Goal: Information Seeking & Learning: Learn about a topic

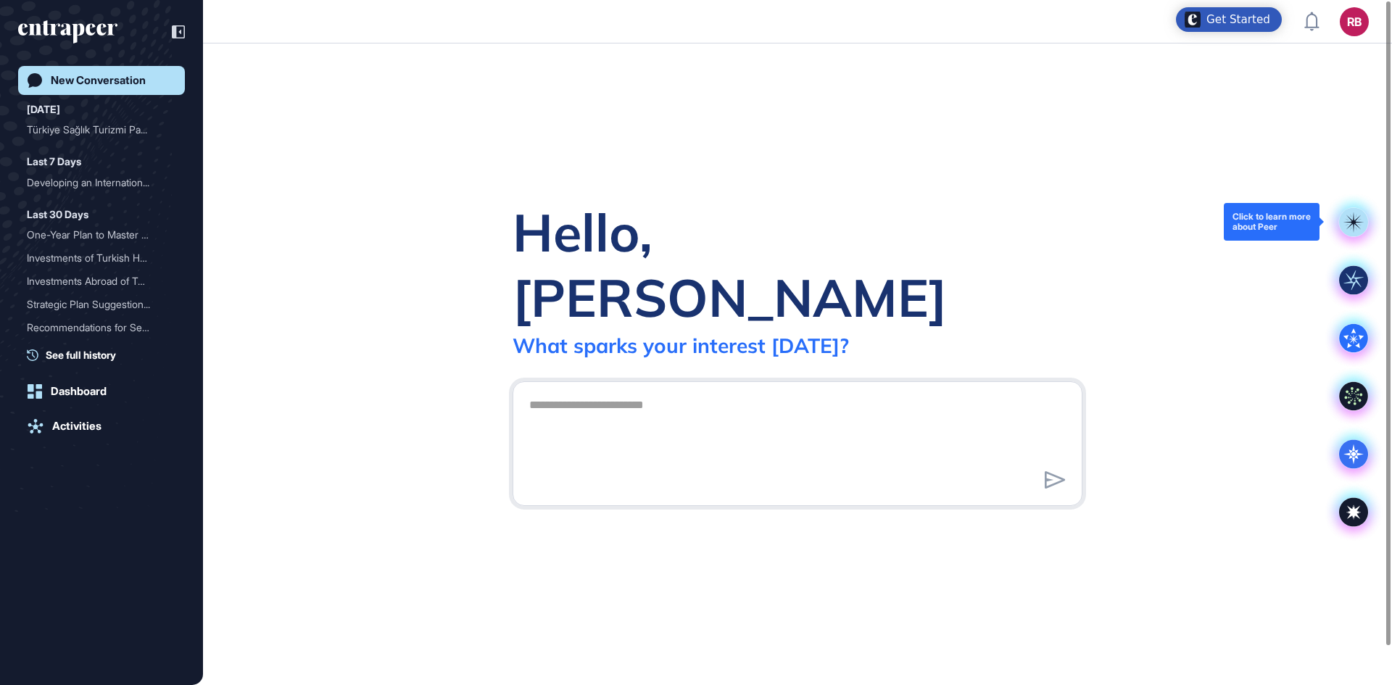
click at [1362, 215] on rect at bounding box center [1353, 221] width 29 height 29
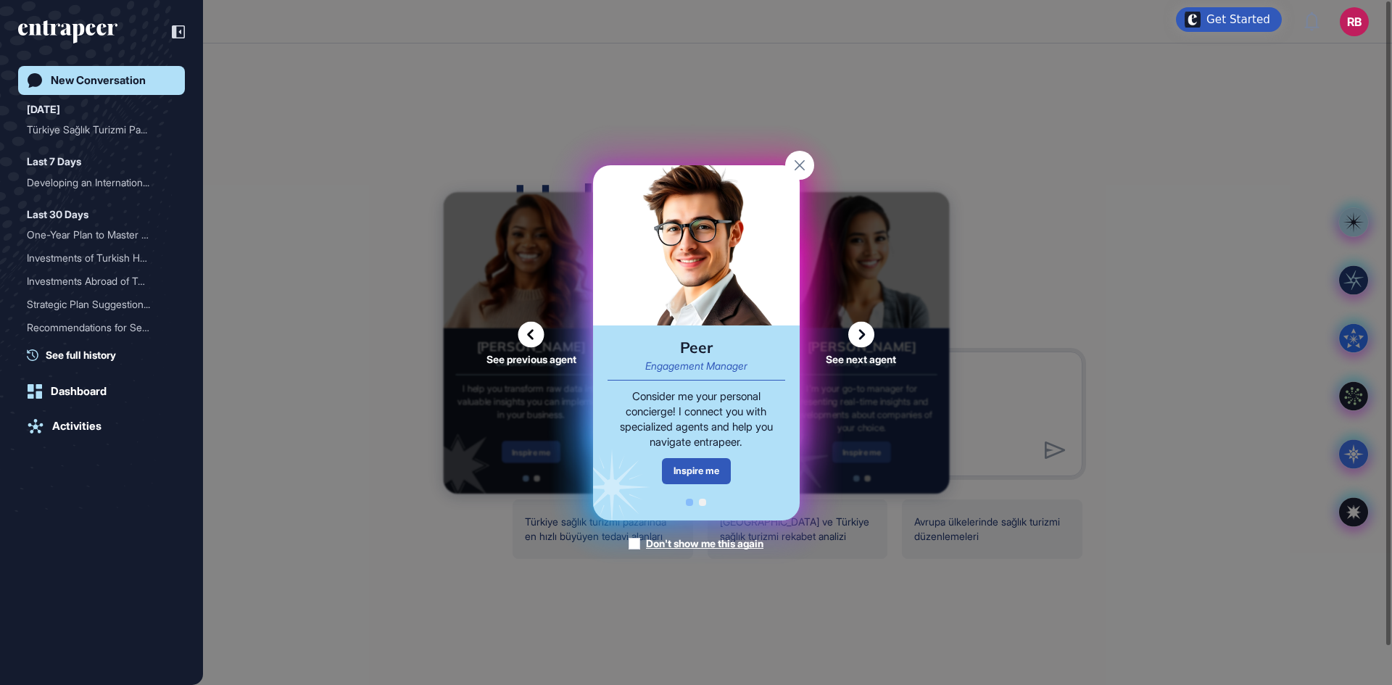
click at [861, 331] on icon at bounding box center [861, 334] width 26 height 26
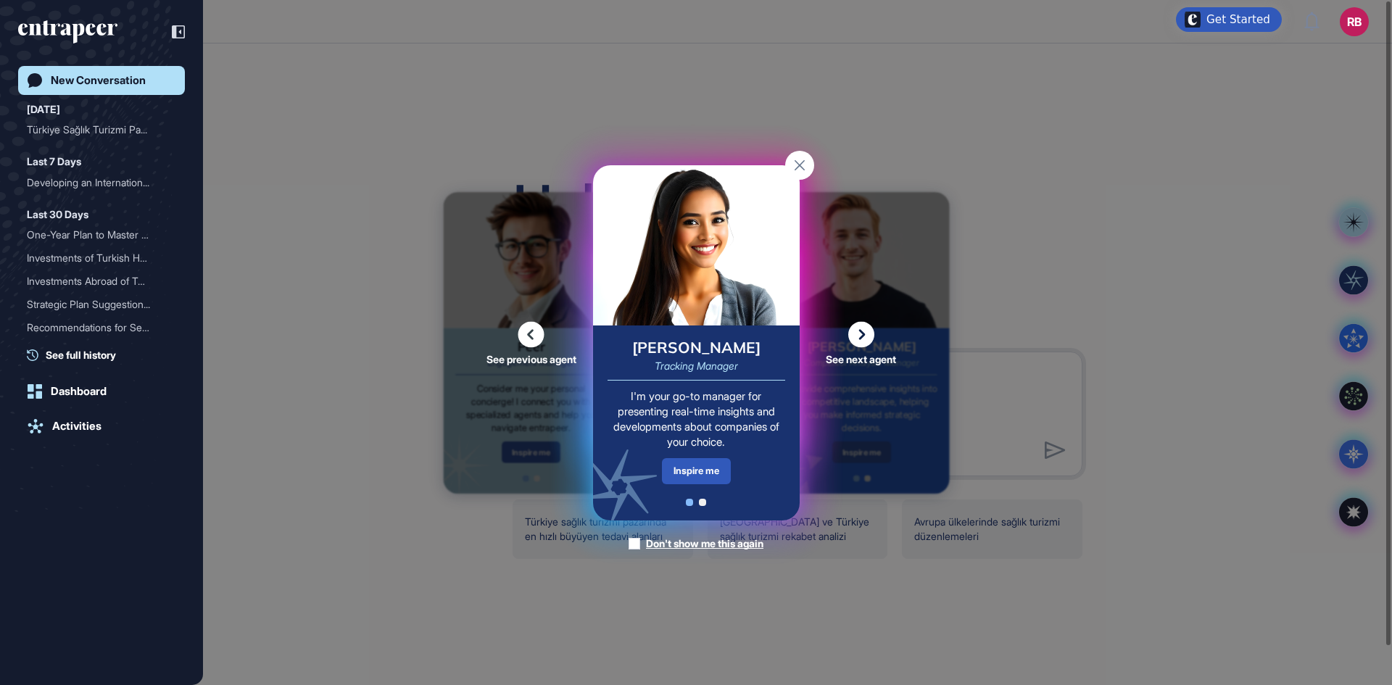
click at [861, 331] on icon at bounding box center [861, 334] width 26 height 26
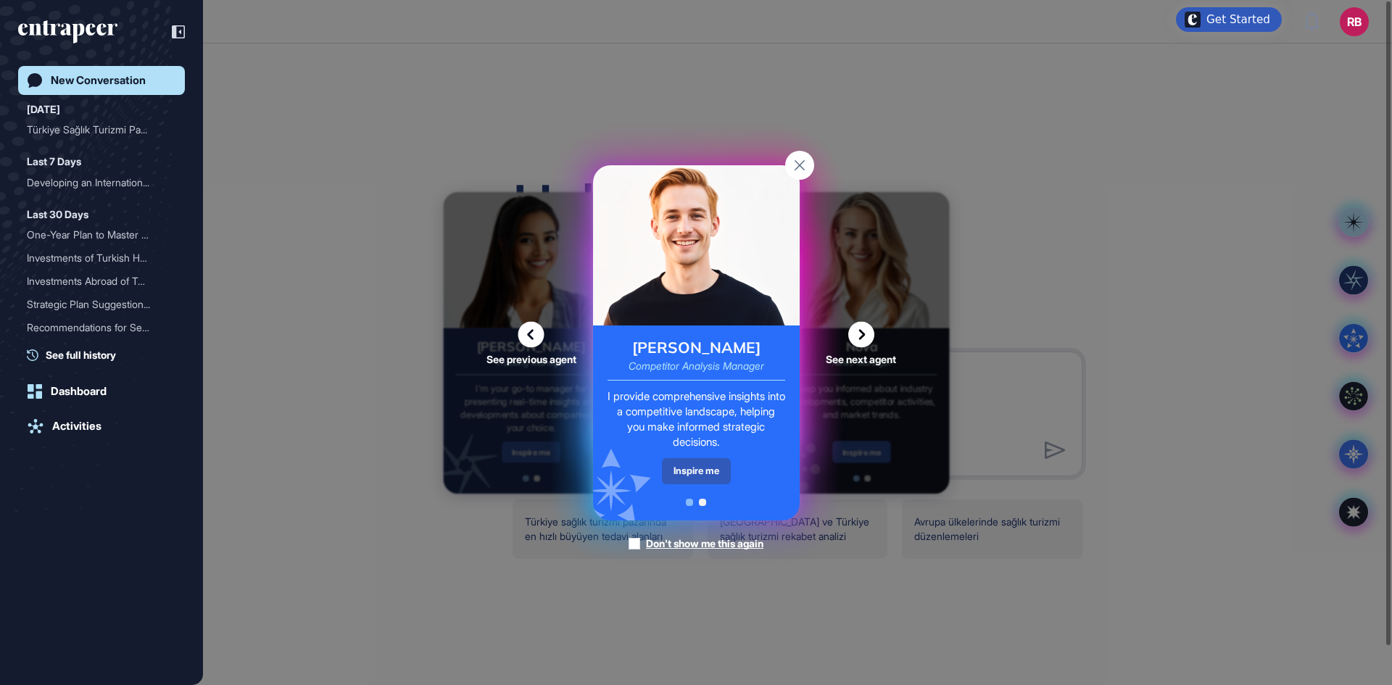
click at [861, 331] on icon at bounding box center [861, 334] width 26 height 26
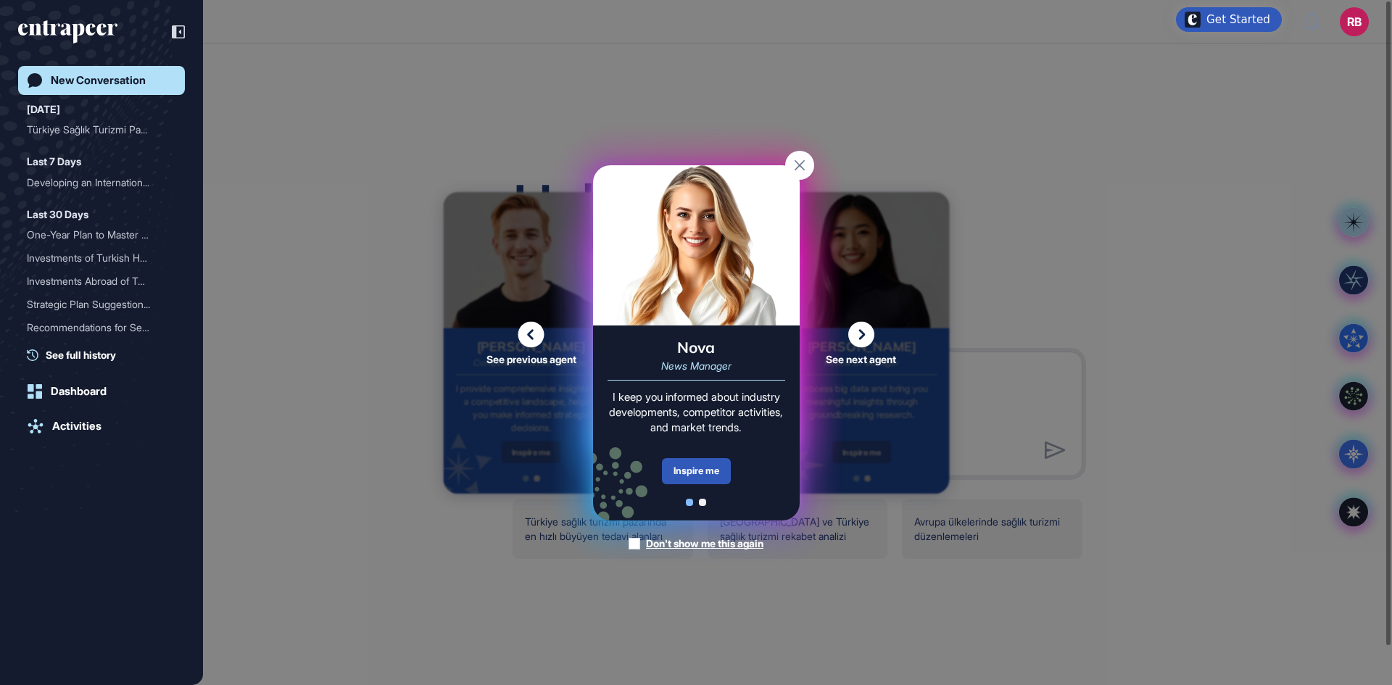
click at [861, 331] on icon at bounding box center [861, 334] width 26 height 26
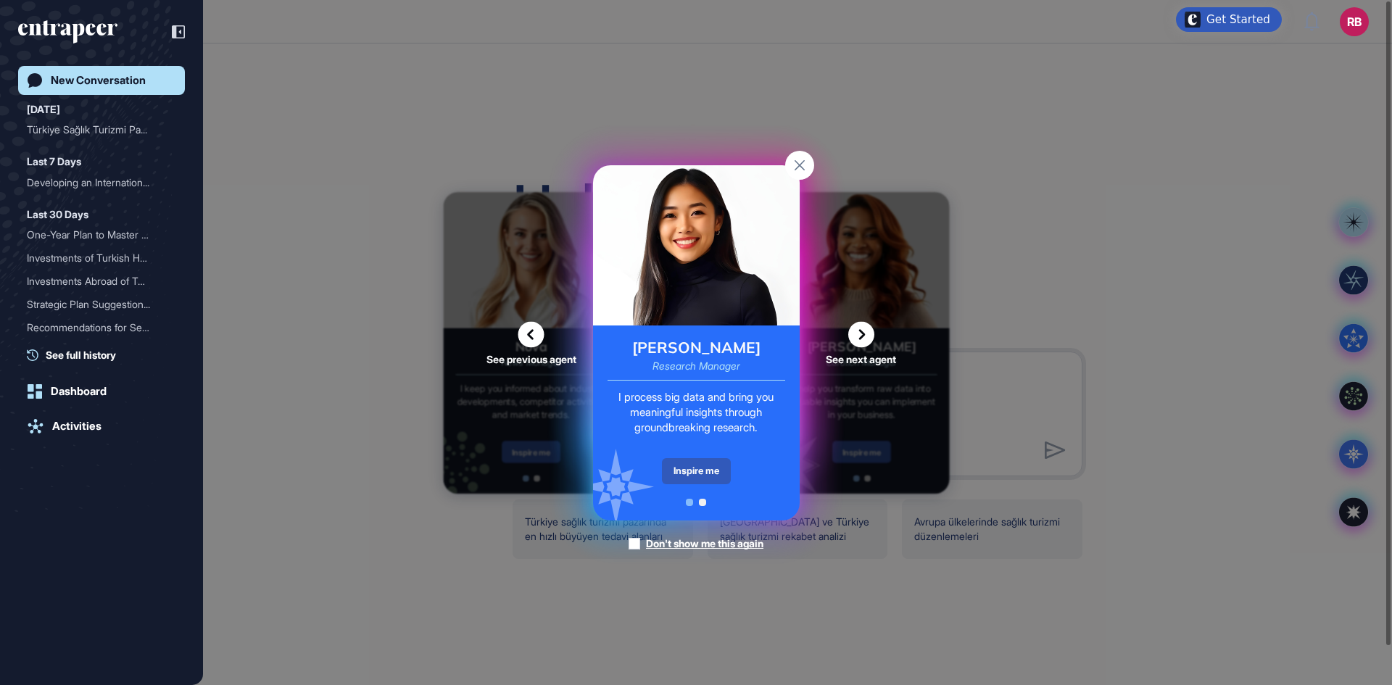
click at [861, 331] on icon at bounding box center [861, 334] width 26 height 26
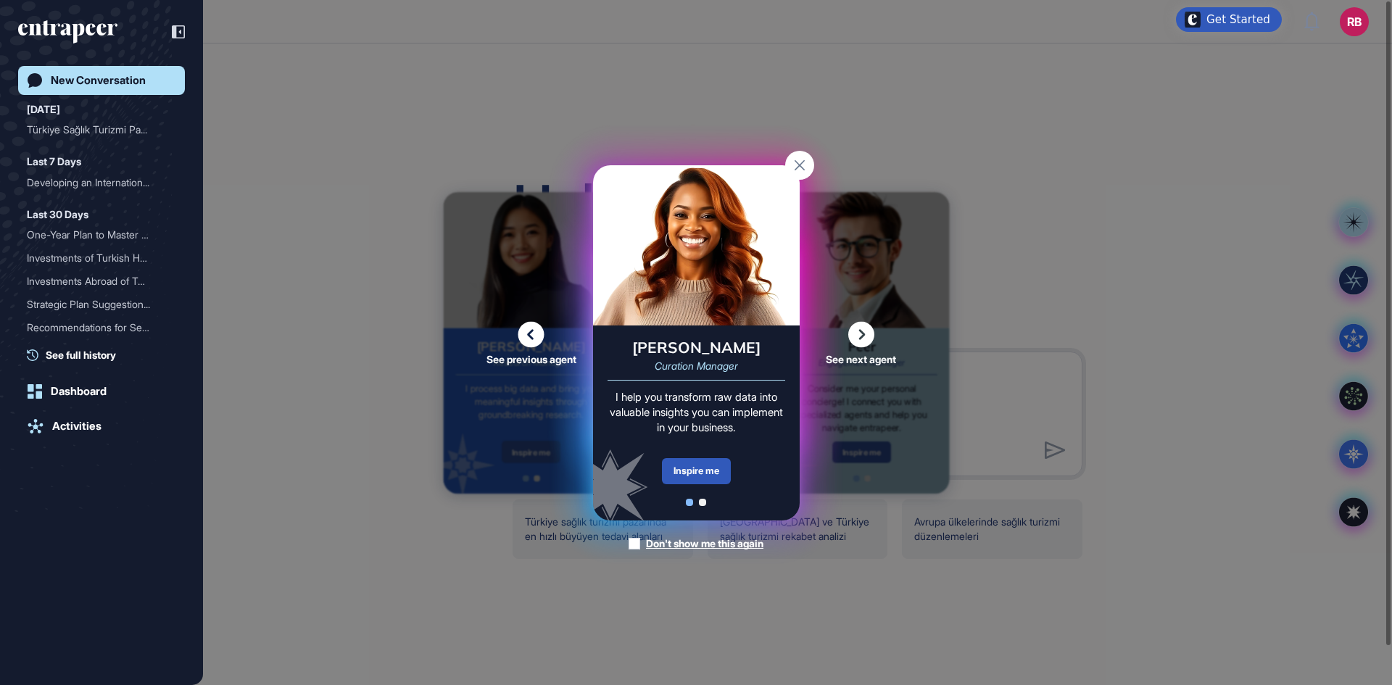
click at [795, 166] on rect at bounding box center [799, 165] width 29 height 29
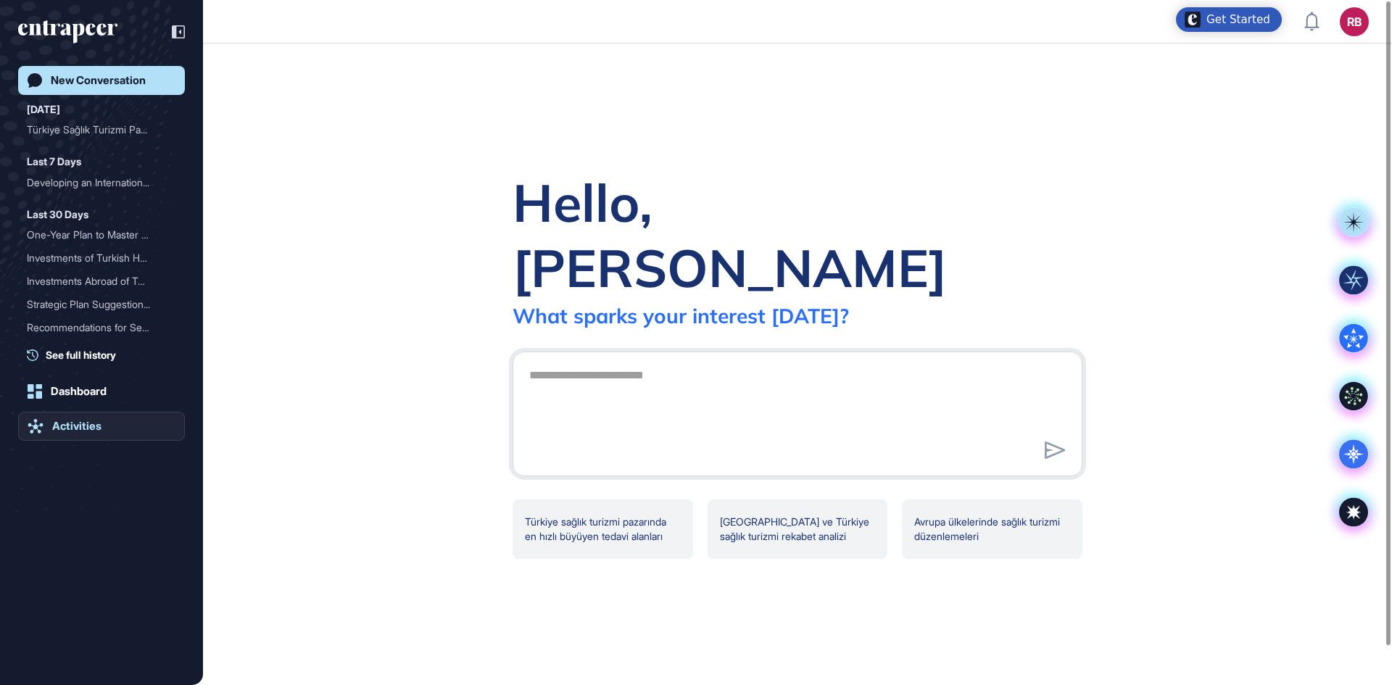
click at [64, 425] on div "Activities" at bounding box center [76, 426] width 49 height 13
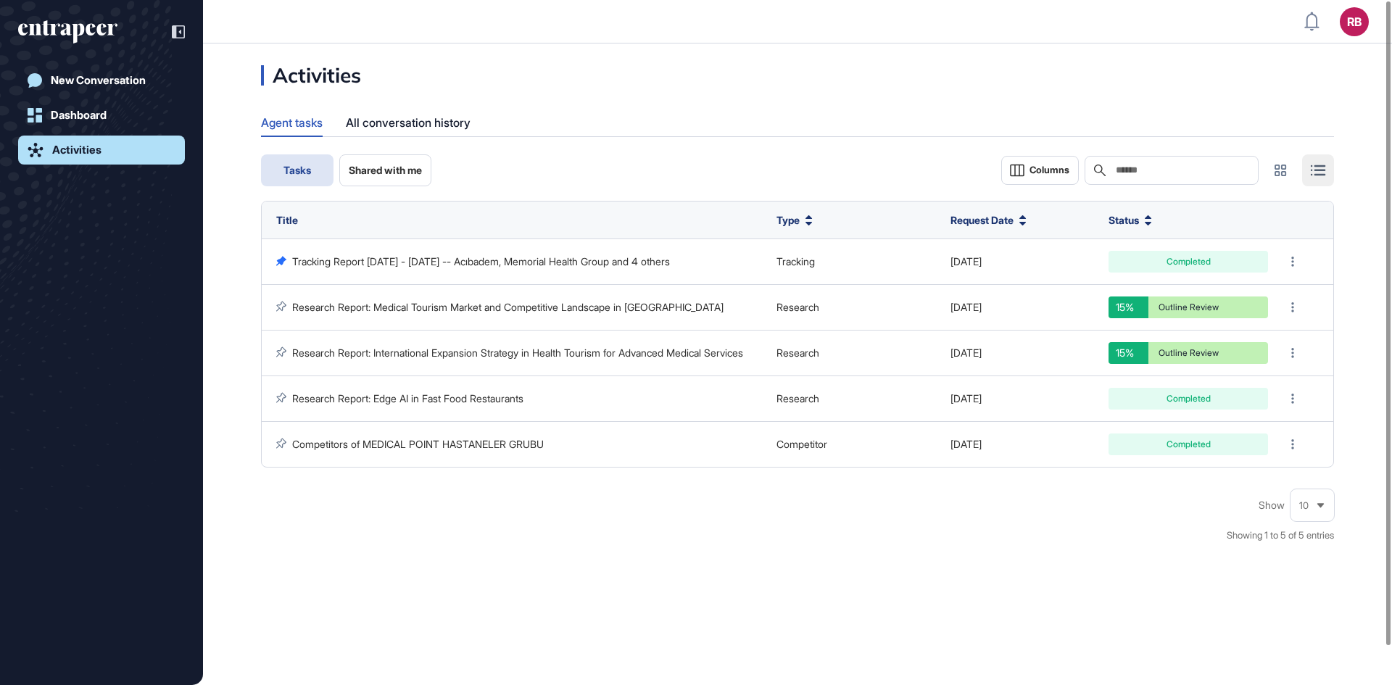
click at [386, 174] on span "Shared with me" at bounding box center [385, 171] width 73 height 12
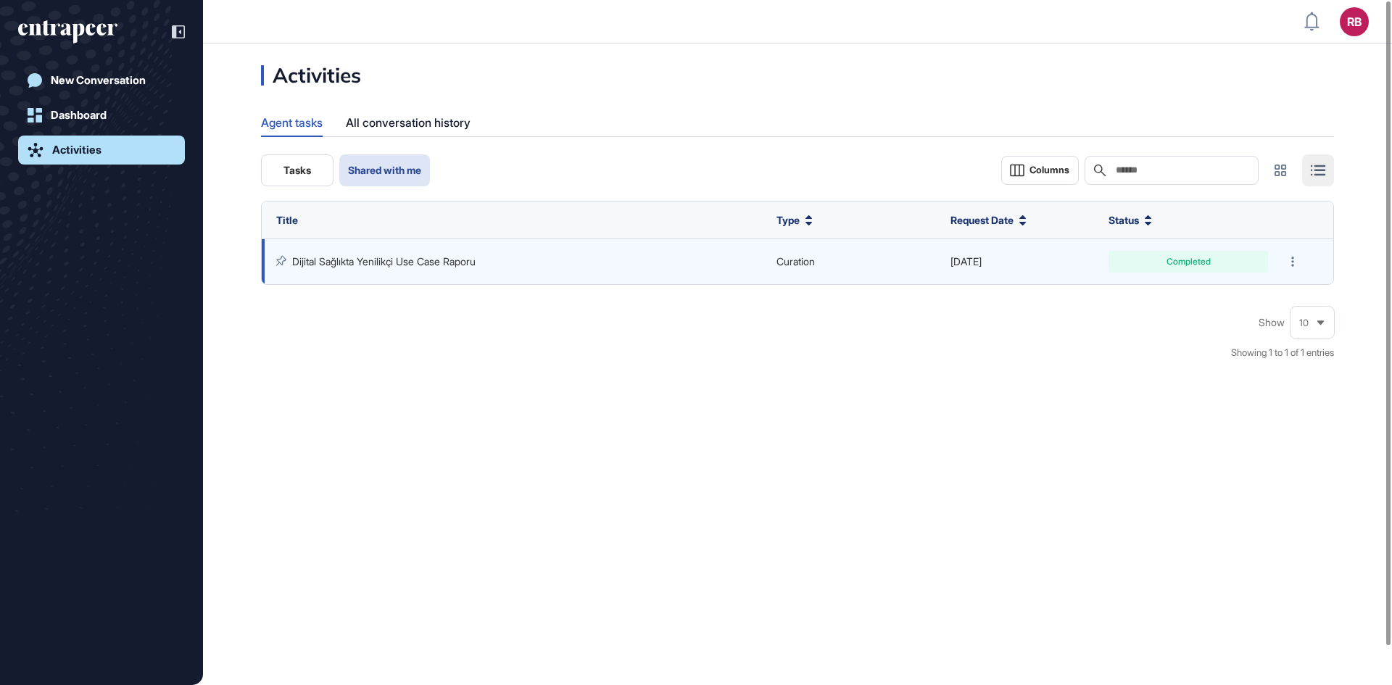
click at [423, 256] on link "Dijital Sağlıkta Yenilikçi Use Case Raporu" at bounding box center [383, 261] width 183 height 12
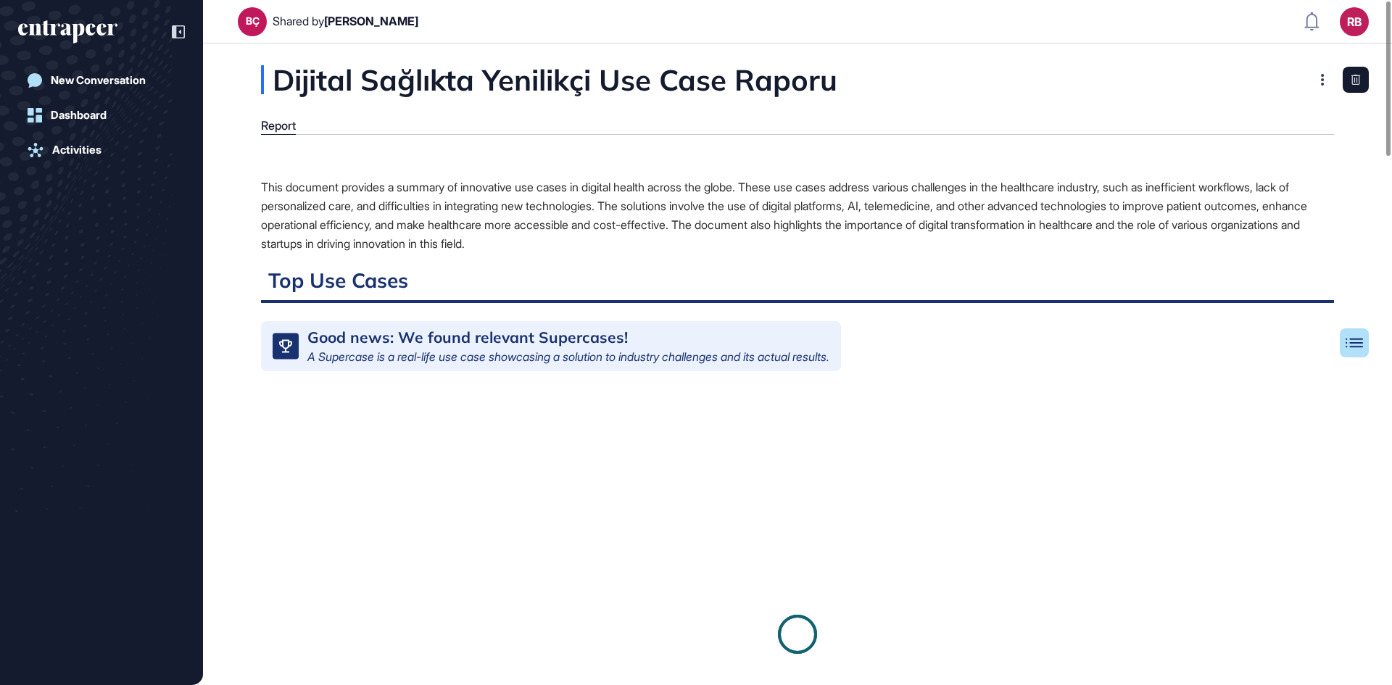
click at [434, 209] on div "This document provides a summary of innovative use cases in digital health acro…" at bounding box center [797, 215] width 1073 height 75
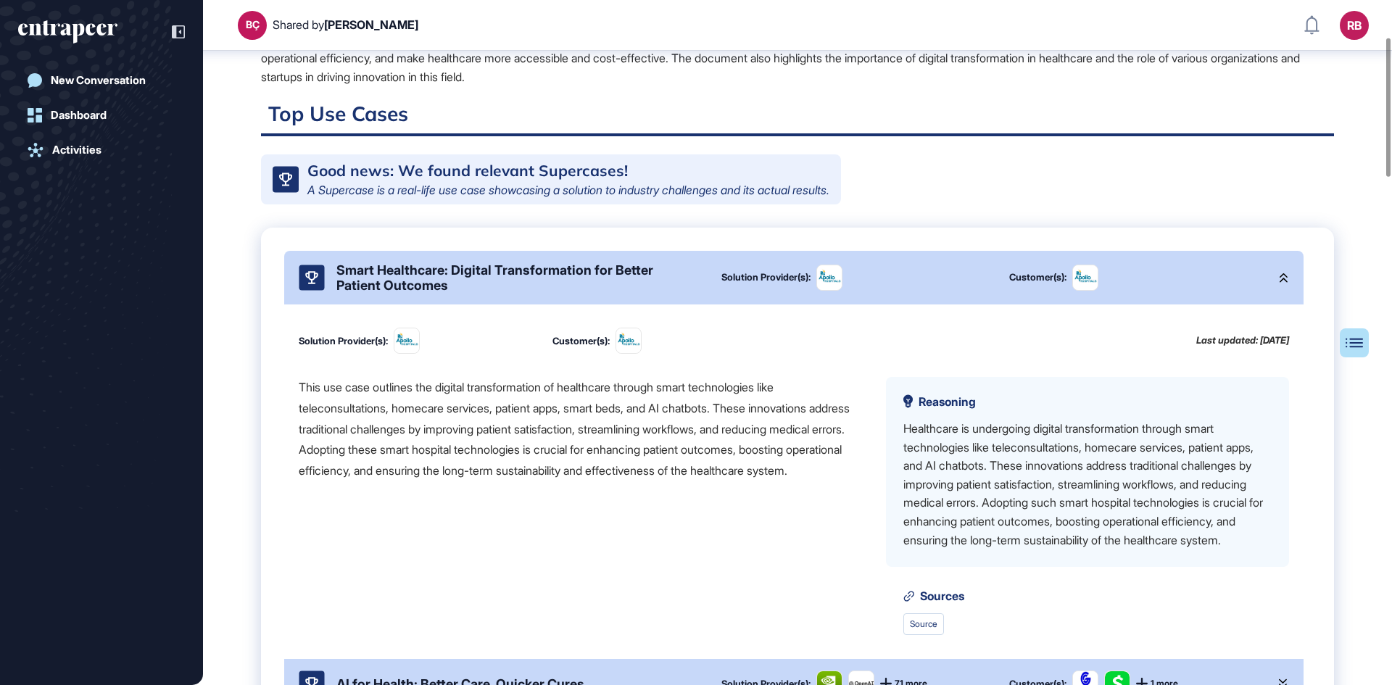
scroll to position [152, 0]
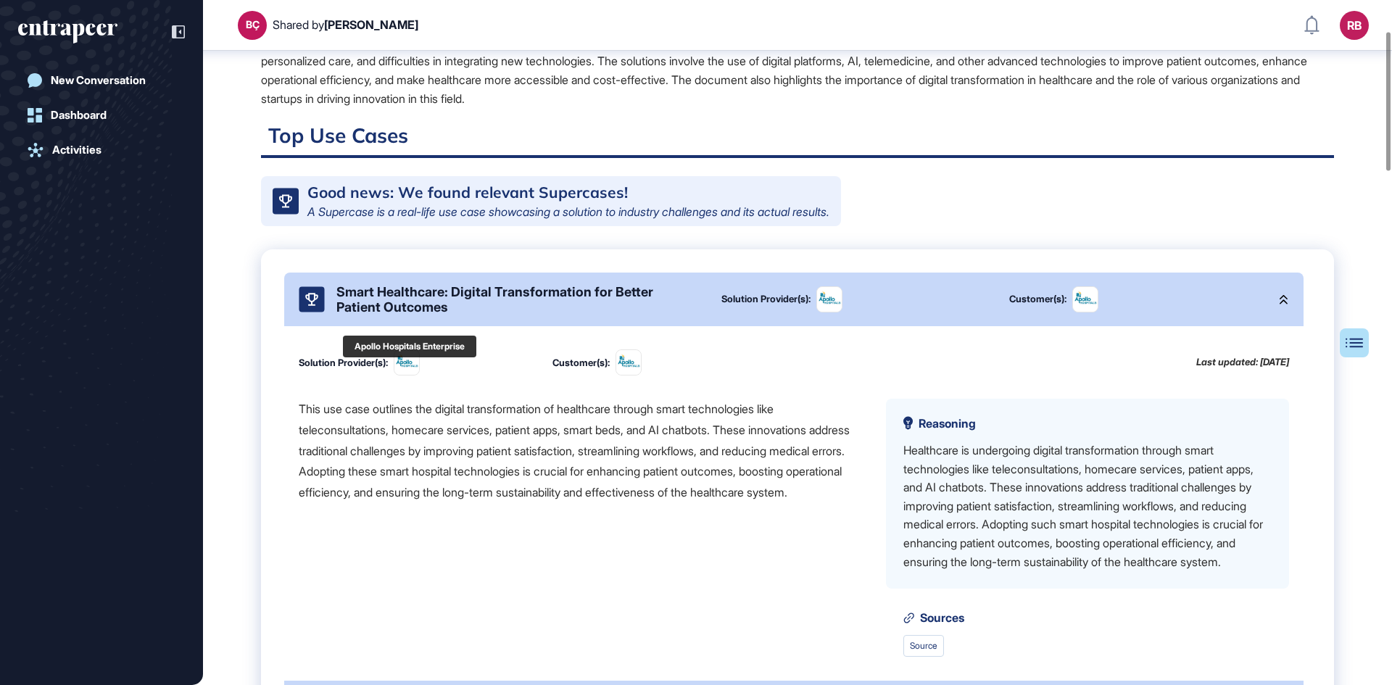
click at [419, 373] on img at bounding box center [406, 362] width 25 height 25
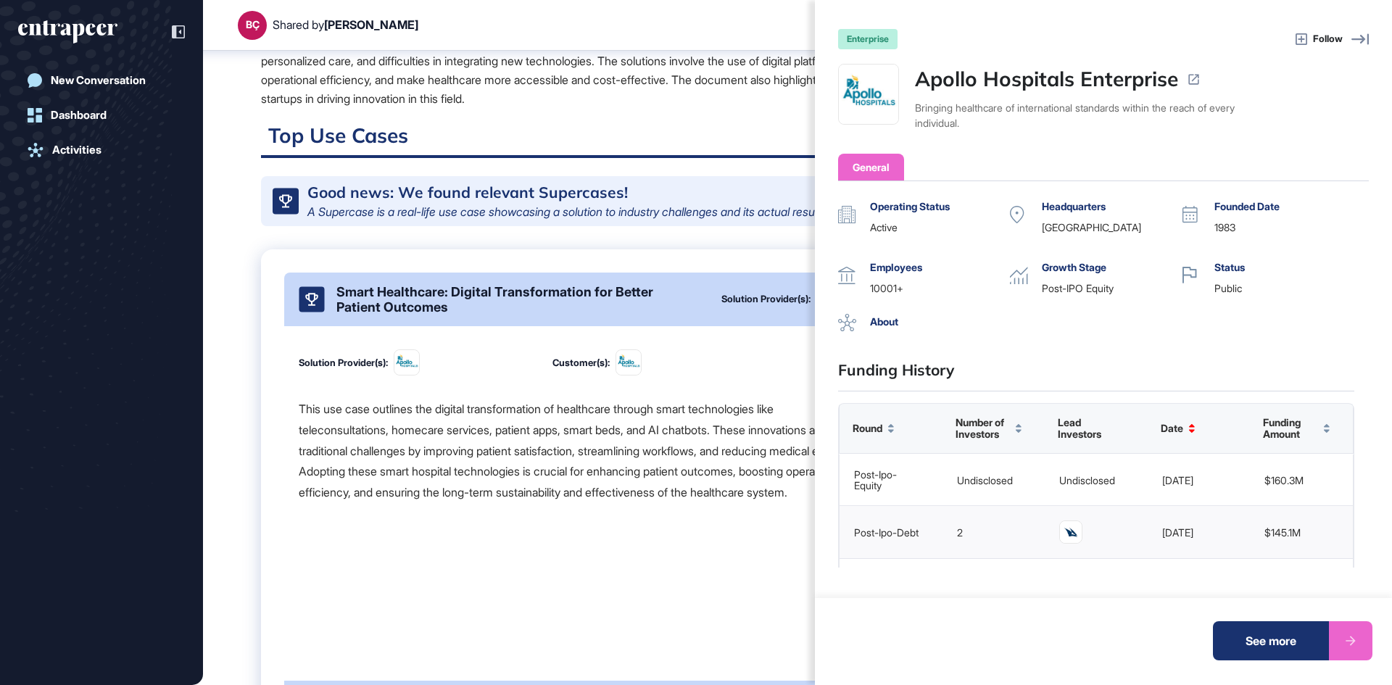
click at [1190, 76] on icon at bounding box center [1193, 80] width 10 height 10
click at [310, 425] on div "enterprise Follow Apollo Hospitals Enterprise Bringing healthcare of internatio…" at bounding box center [696, 342] width 1392 height 685
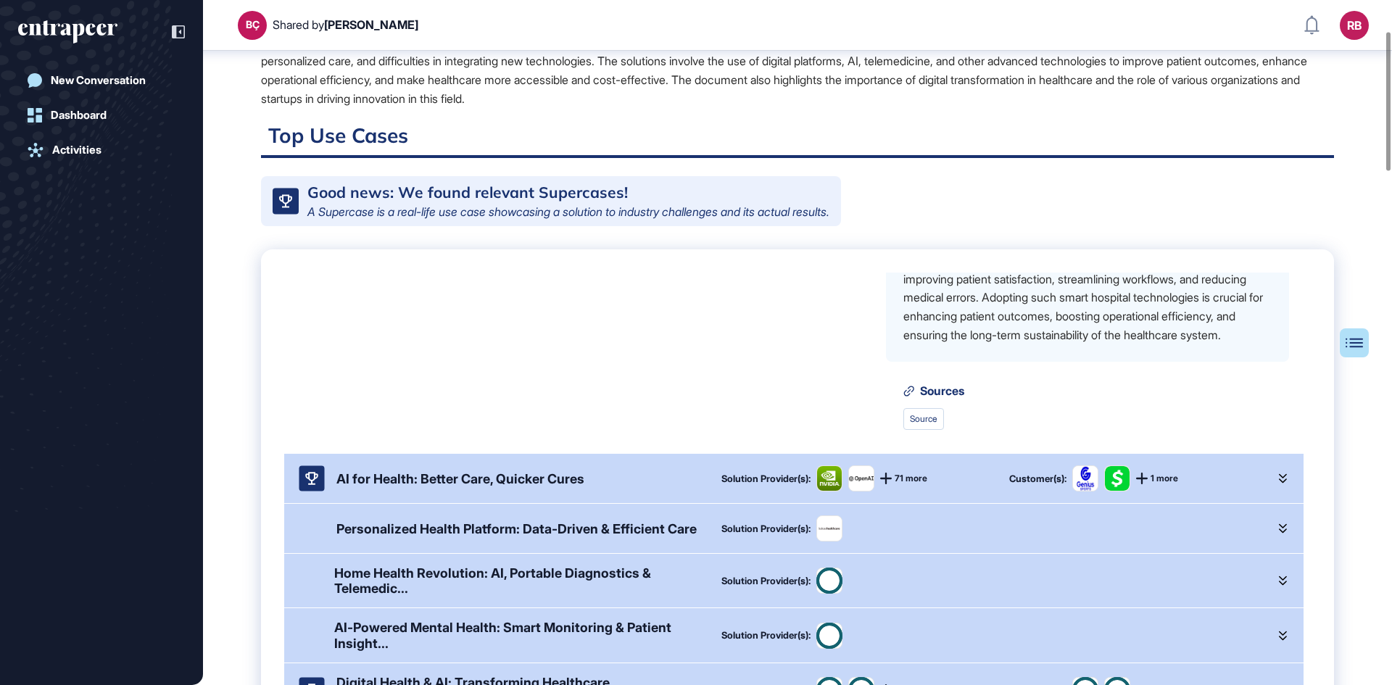
scroll to position [231, 0]
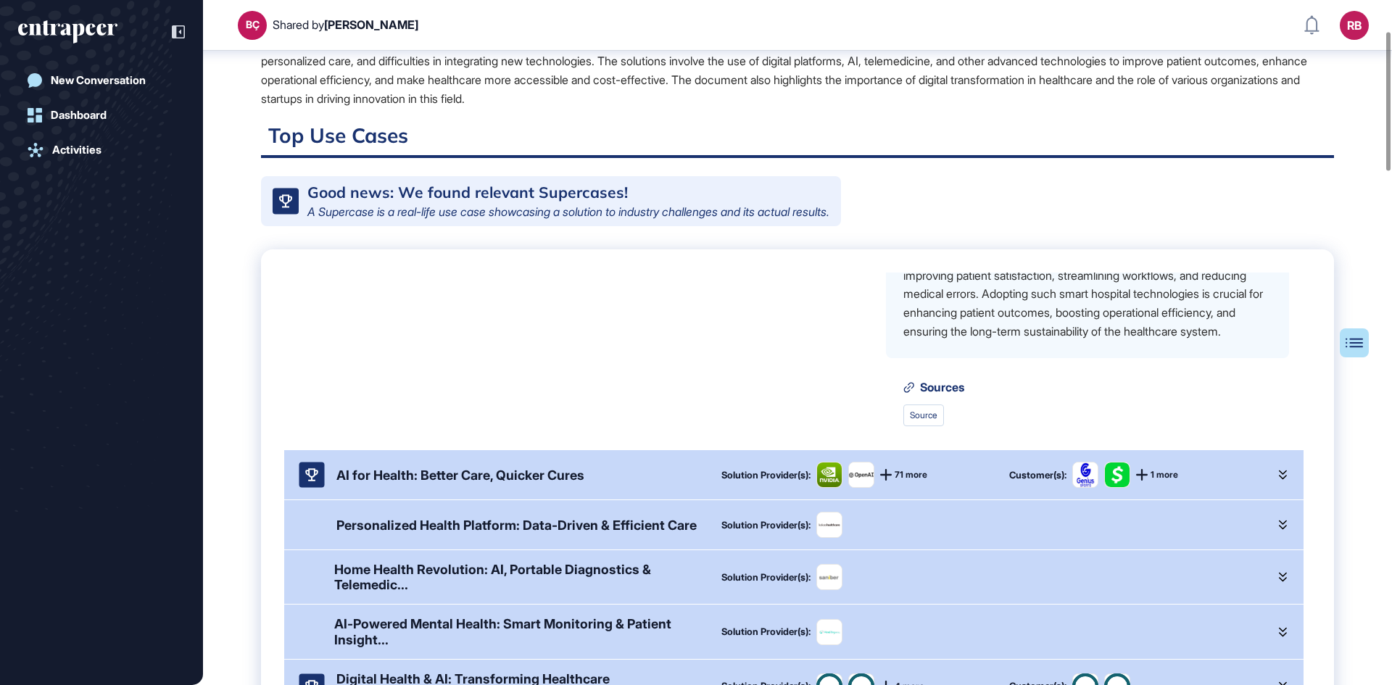
click at [1279, 480] on icon at bounding box center [1283, 475] width 8 height 9
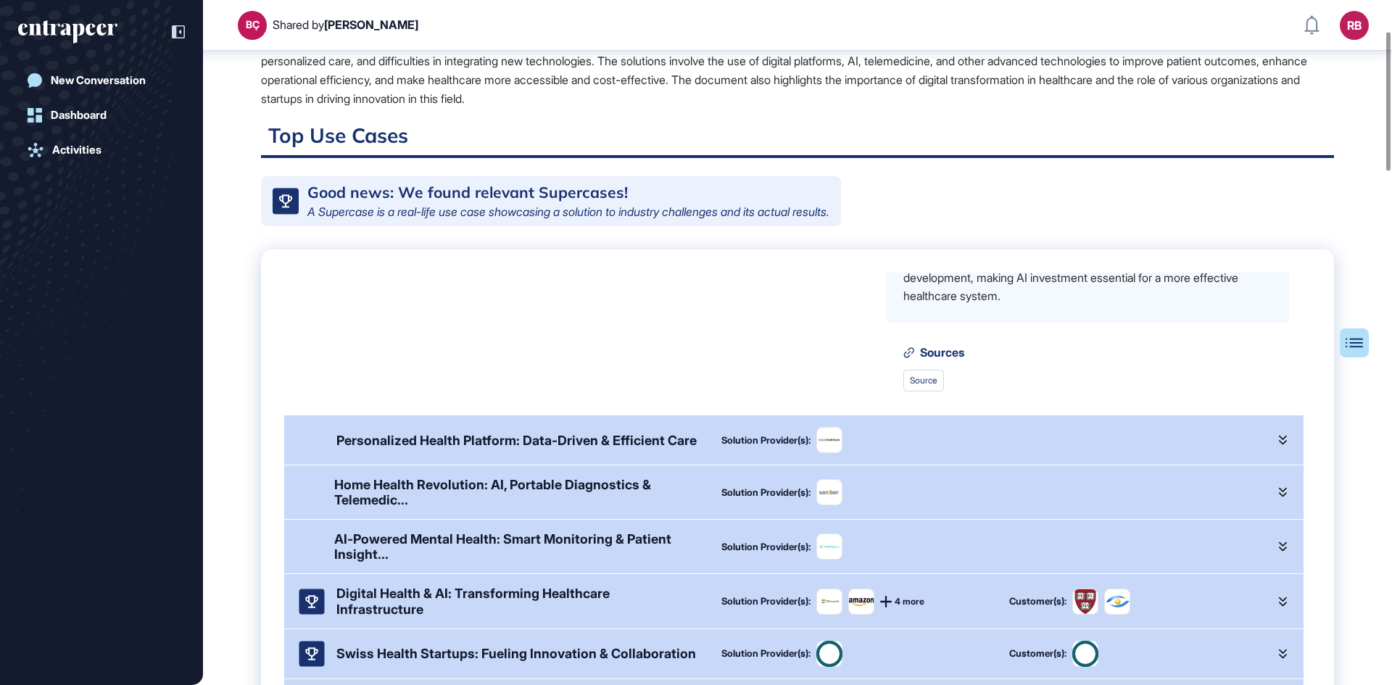
scroll to position [888, 0]
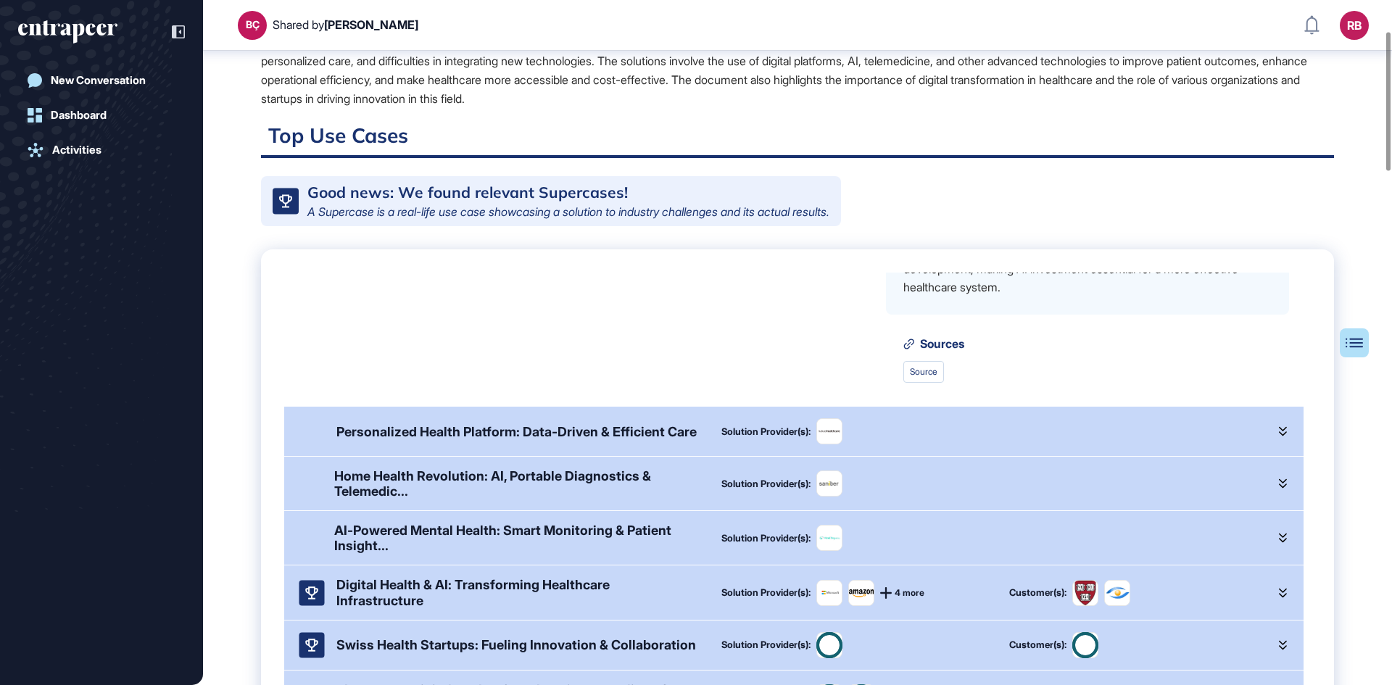
click at [1279, 436] on icon at bounding box center [1283, 431] width 8 height 10
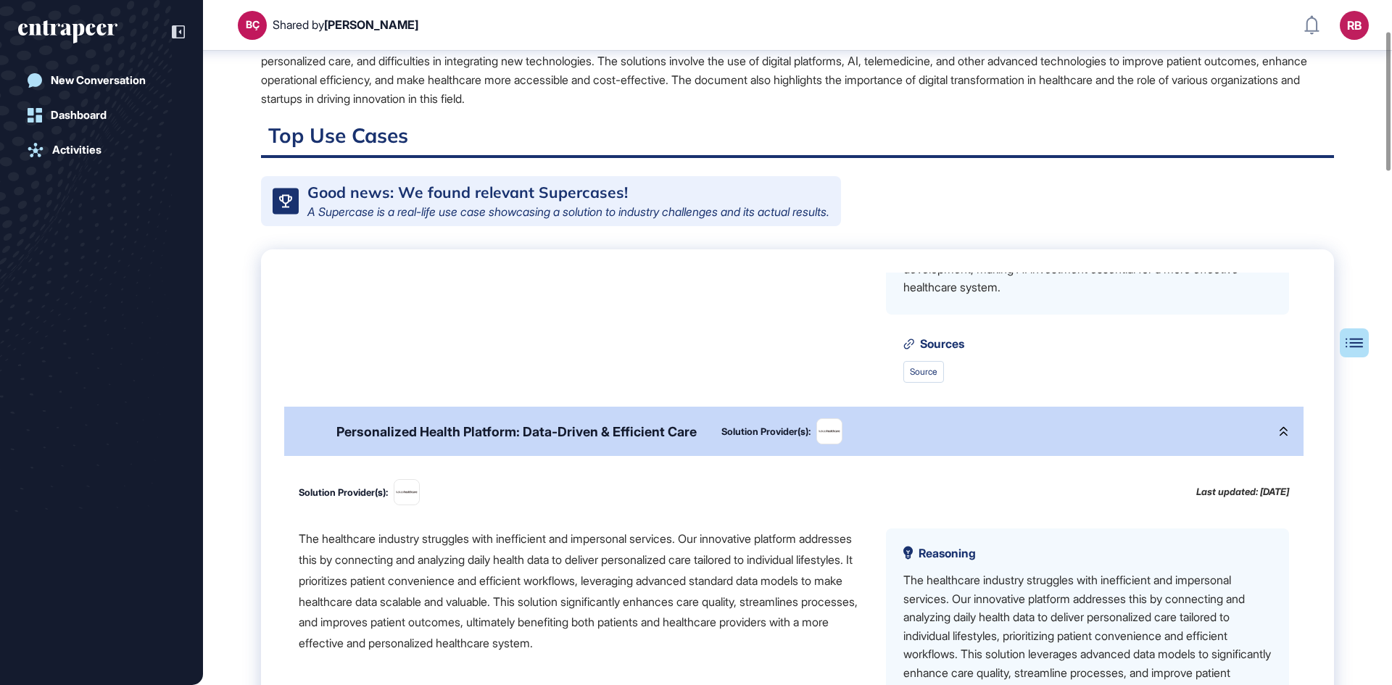
click at [447, 621] on div "The healthcare industry struggles with inefficient and impersonal services. Our…" at bounding box center [581, 591] width 564 height 125
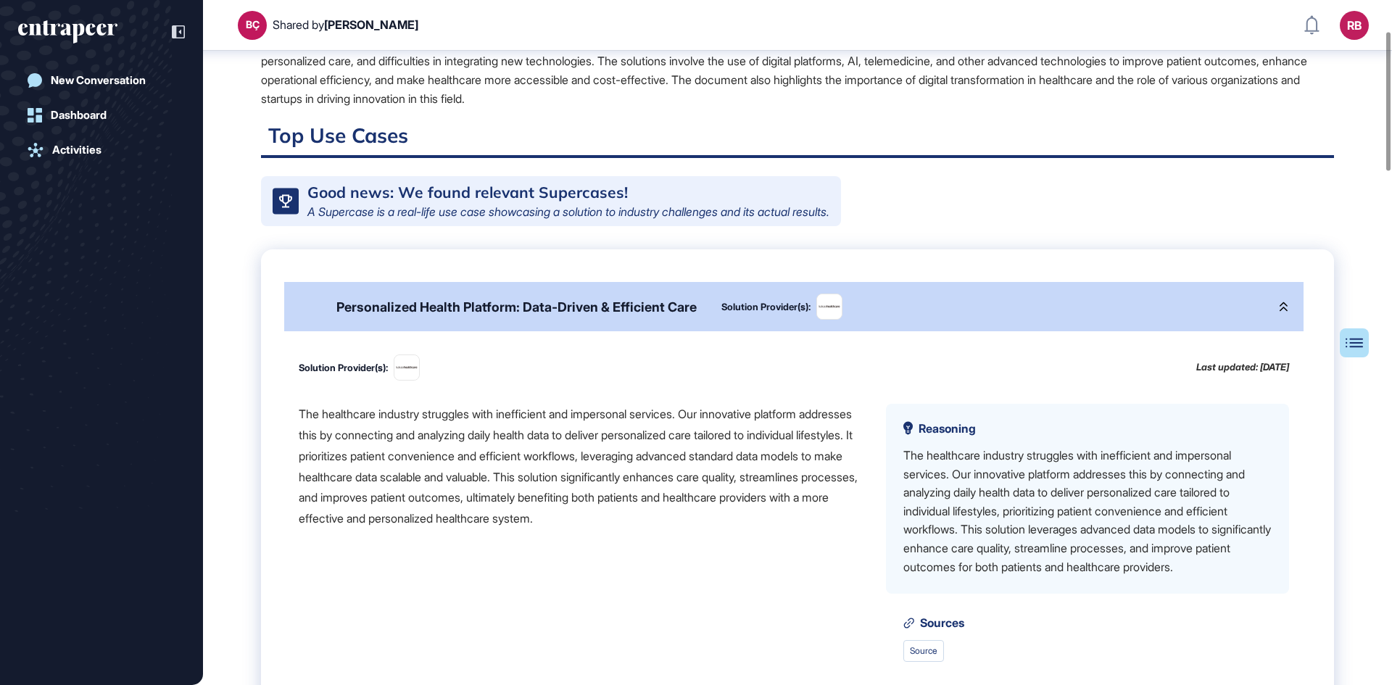
scroll to position [1033, 0]
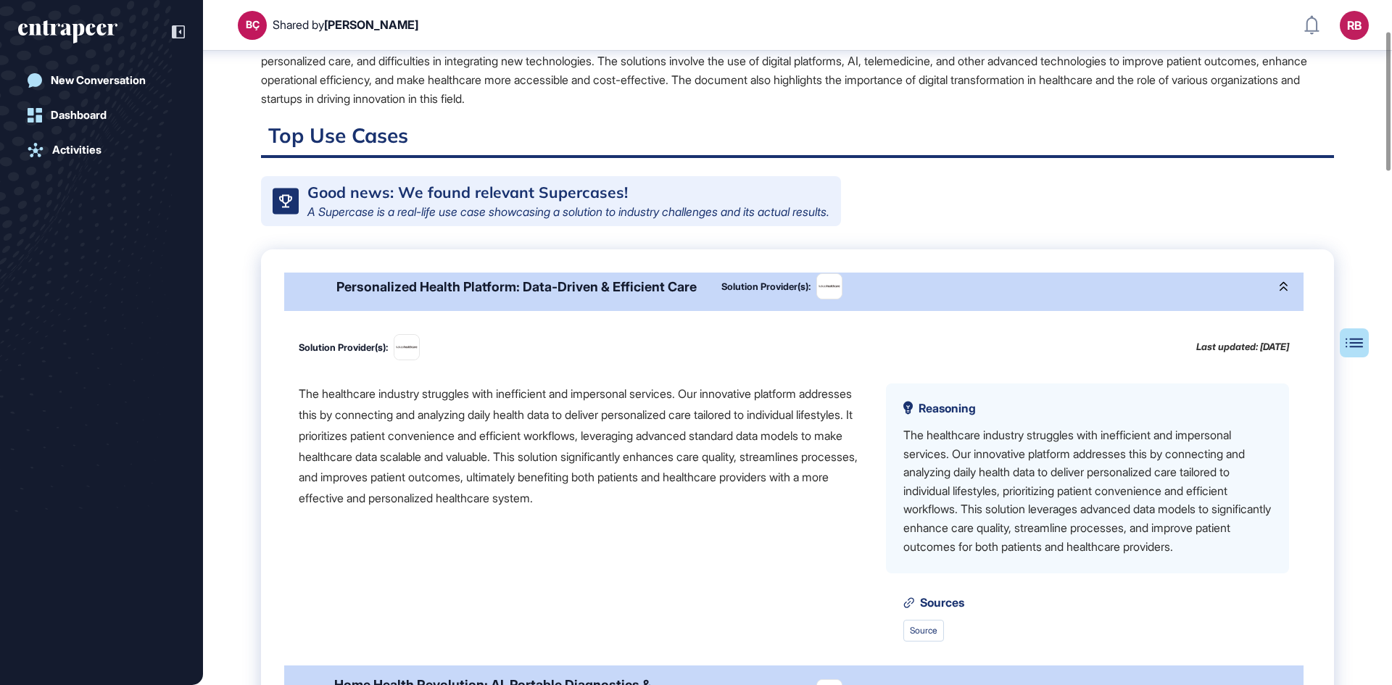
click at [447, 621] on div "The healthcare industry struggles with inefficient and impersonal services. Our…" at bounding box center [581, 513] width 564 height 258
click at [828, 291] on img at bounding box center [829, 287] width 25 height 8
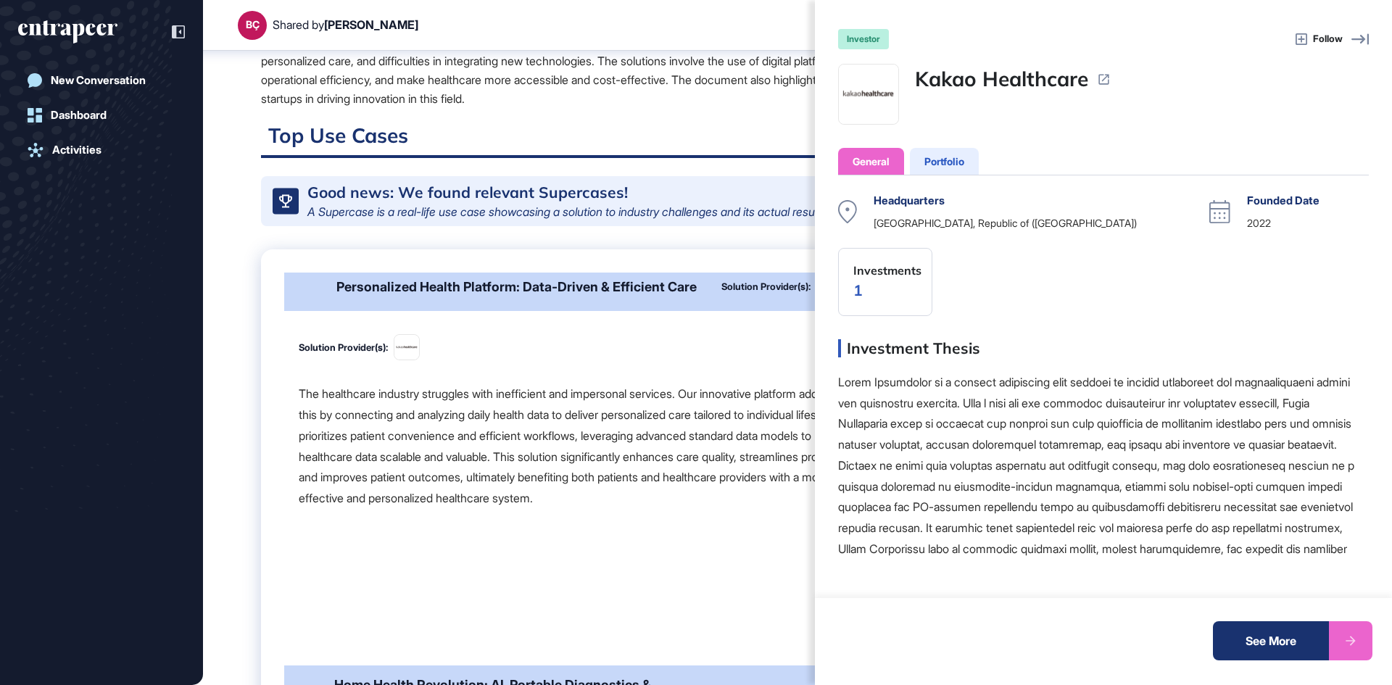
click at [1106, 79] on icon at bounding box center [1104, 80] width 14 height 14
click at [500, 272] on div "investor Follow Kakao Healthcare General Portfolio Headquarters [GEOGRAPHIC_DAT…" at bounding box center [696, 342] width 1392 height 685
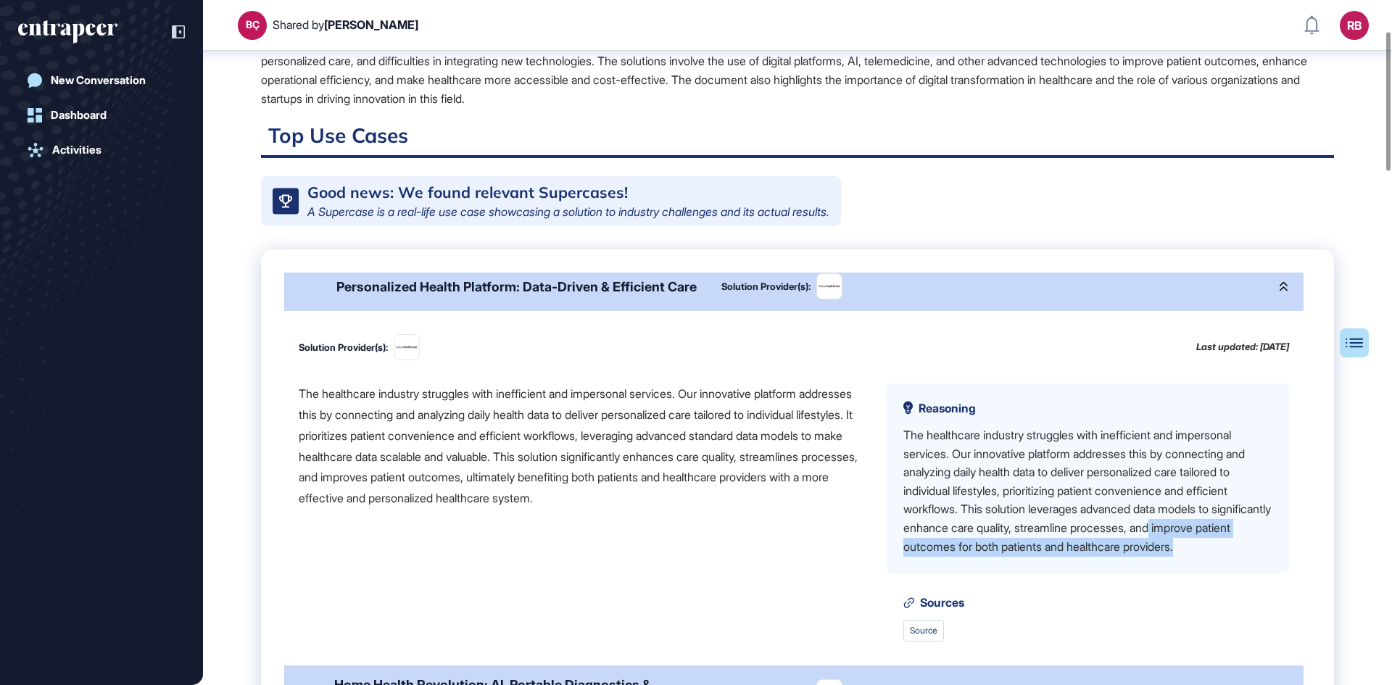
drag, startPoint x: 1302, startPoint y: 589, endPoint x: 1295, endPoint y: 630, distance: 41.2
click at [1295, 630] on div "Smart Healthcare: Digital Transformation for Better Patient Outcomes Solution P…" at bounding box center [797, 541] width 1027 height 537
click at [668, 508] on div "The healthcare industry struggles with inefficient and impersonal services. Our…" at bounding box center [581, 446] width 564 height 125
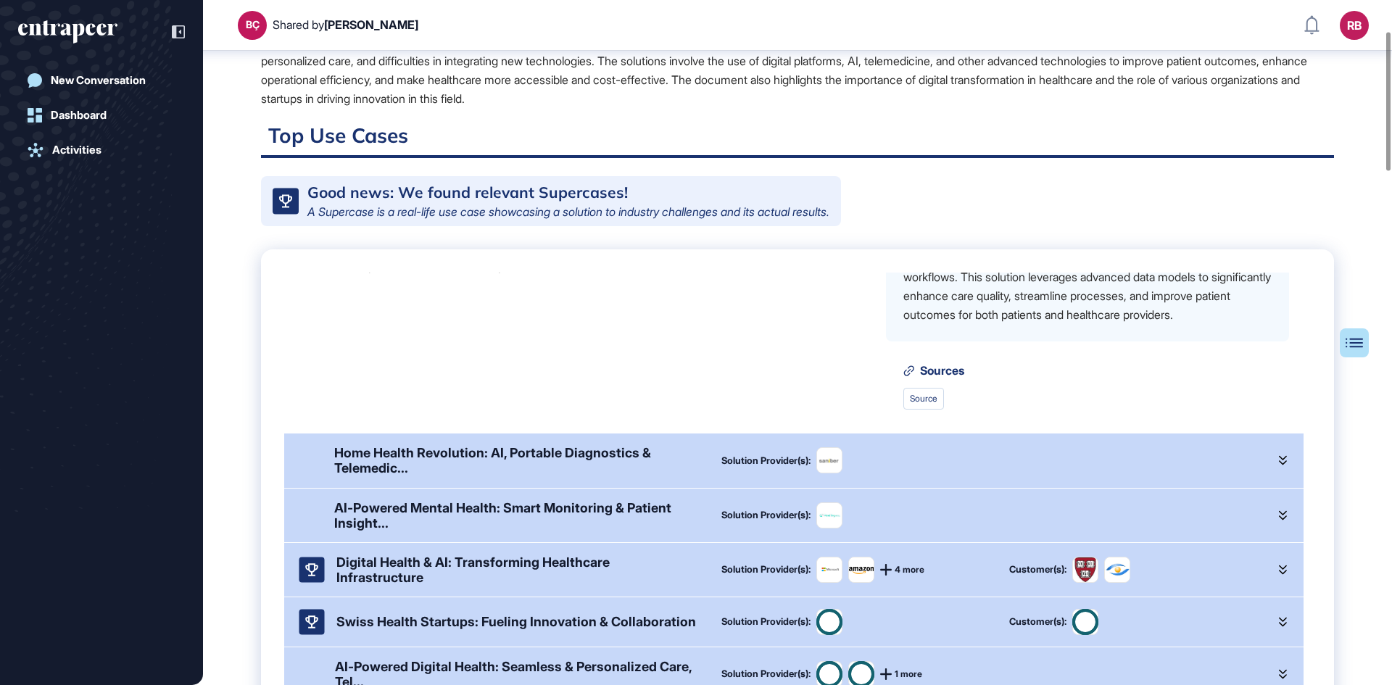
scroll to position [1343, 0]
click at [1279, 465] on icon at bounding box center [1283, 460] width 8 height 10
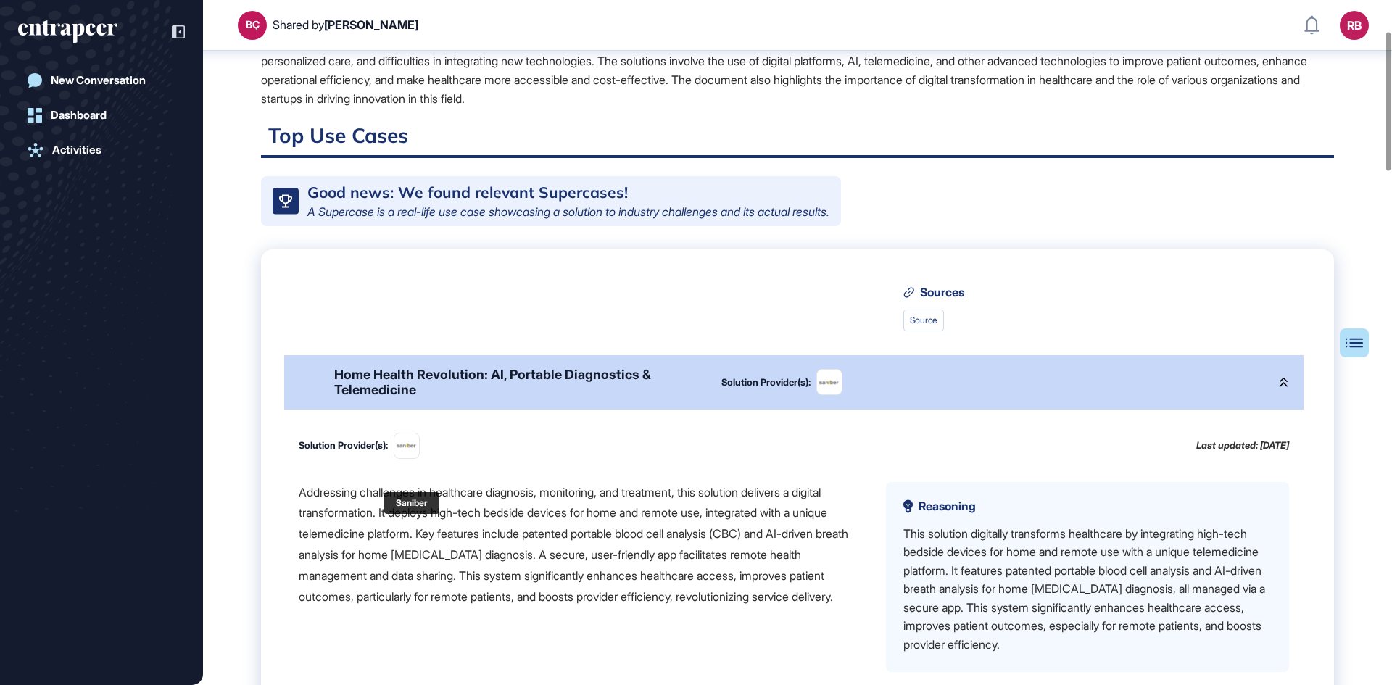
click at [409, 450] on img at bounding box center [406, 446] width 25 height 8
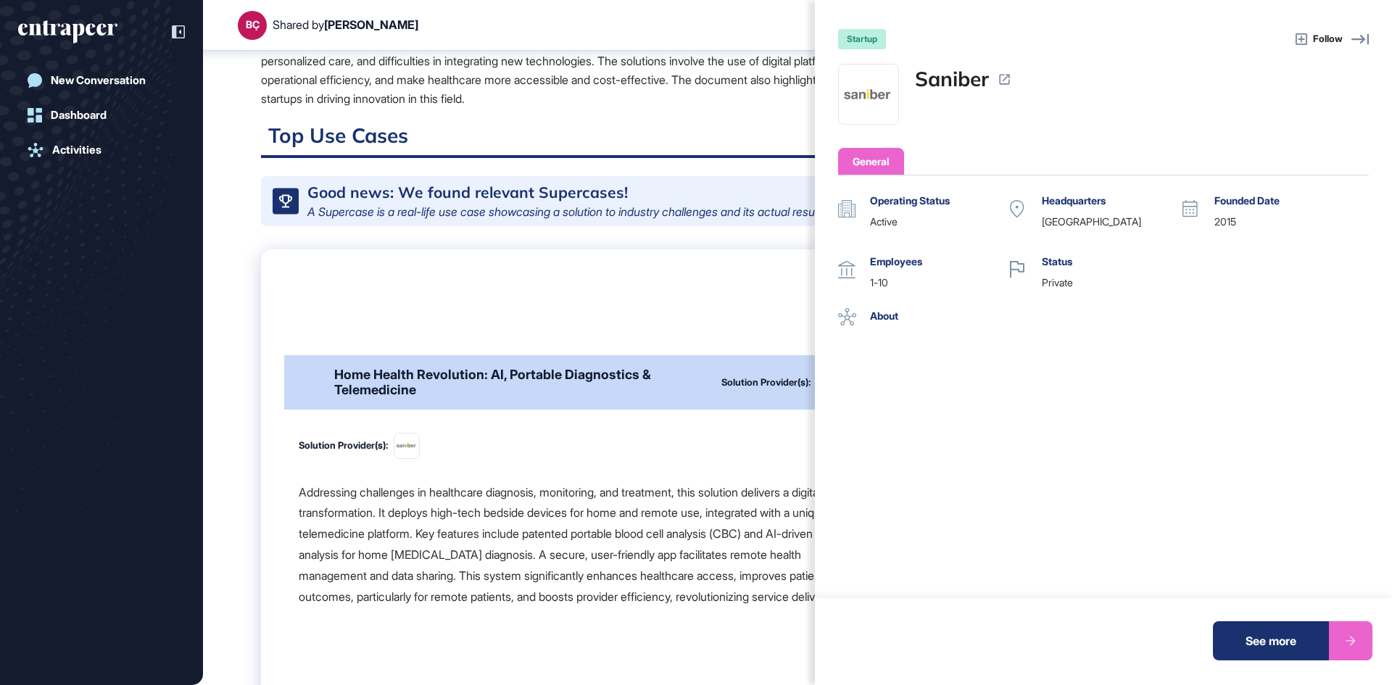
click at [1004, 75] on icon at bounding box center [1004, 80] width 10 height 10
click at [434, 356] on div "startup Follow Saniber General Operating Status active Headquarters [GEOGRAPHIC…" at bounding box center [696, 342] width 1392 height 685
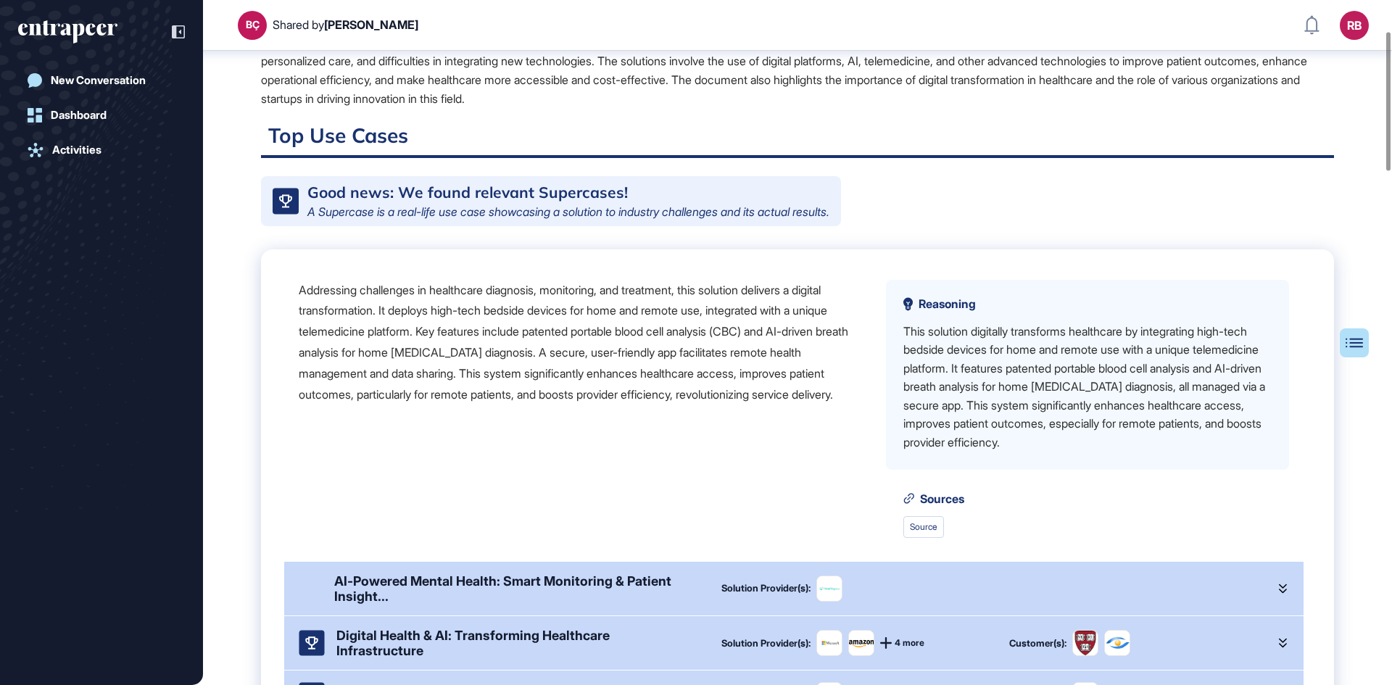
scroll to position [1697, 0]
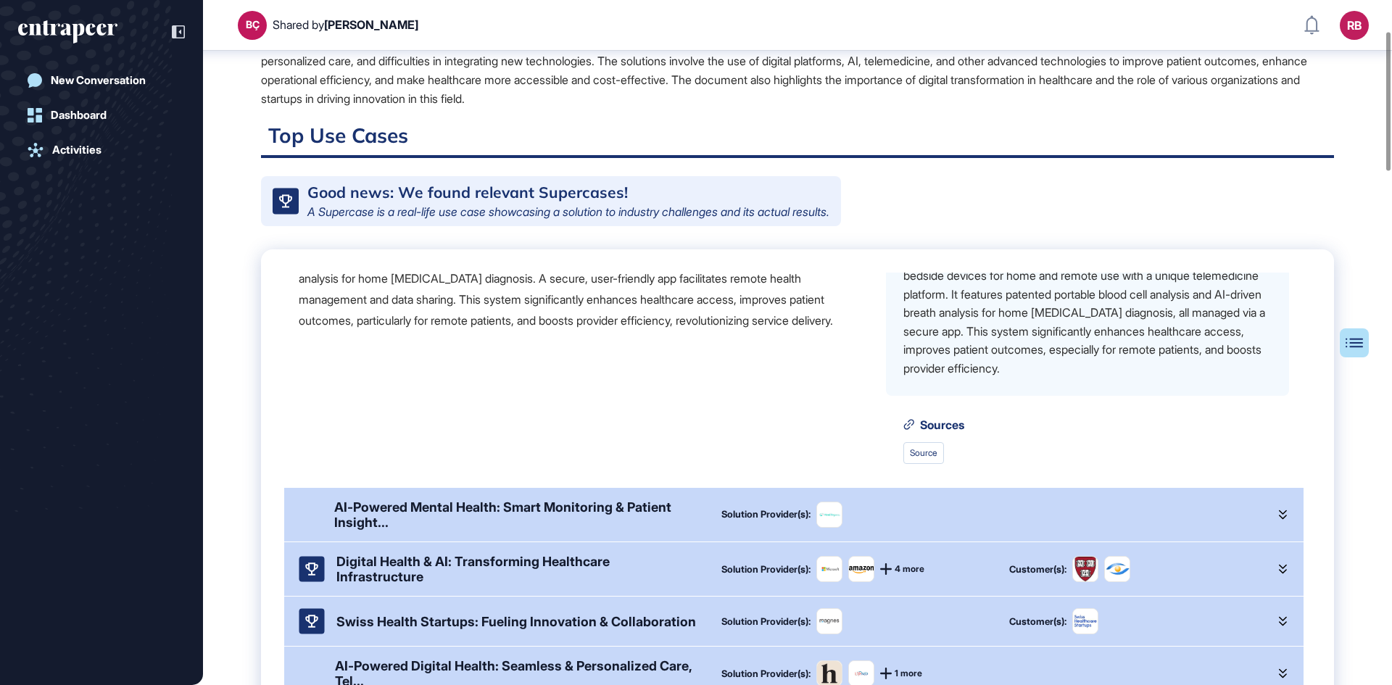
click at [1277, 515] on div at bounding box center [1283, 515] width 12 height 30
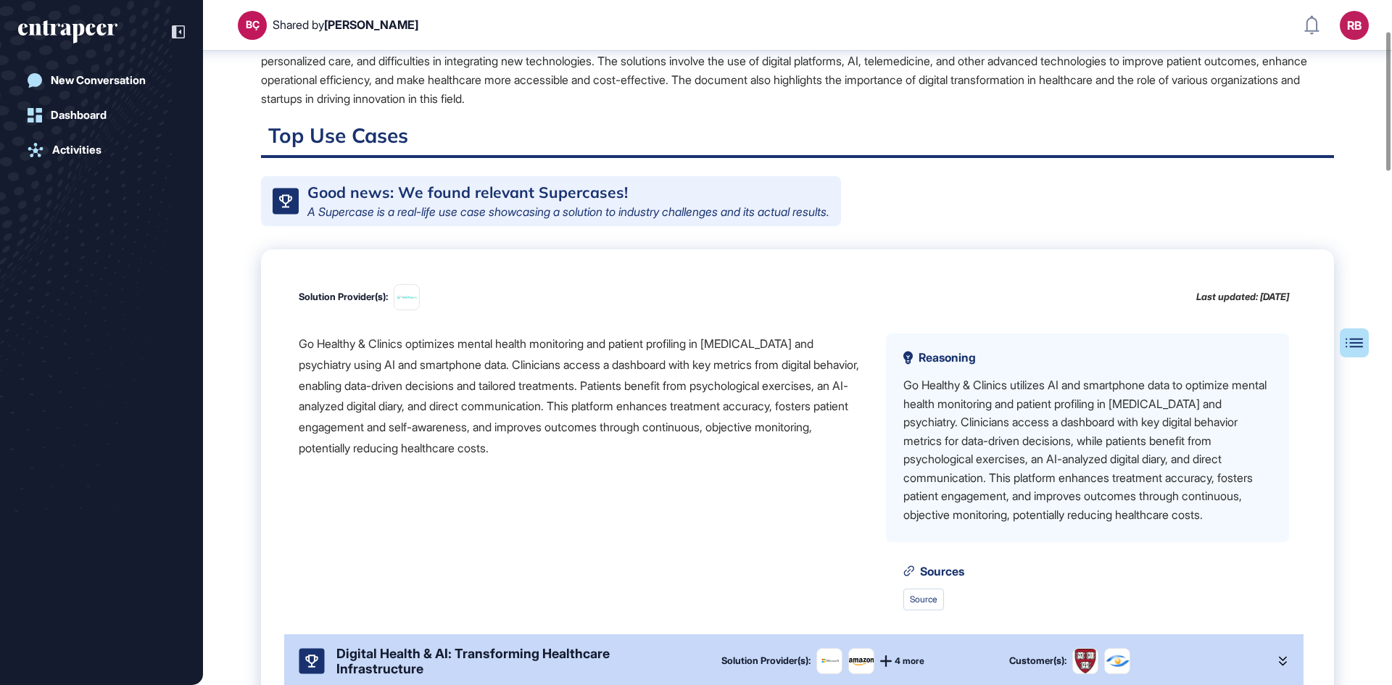
scroll to position [2016, 0]
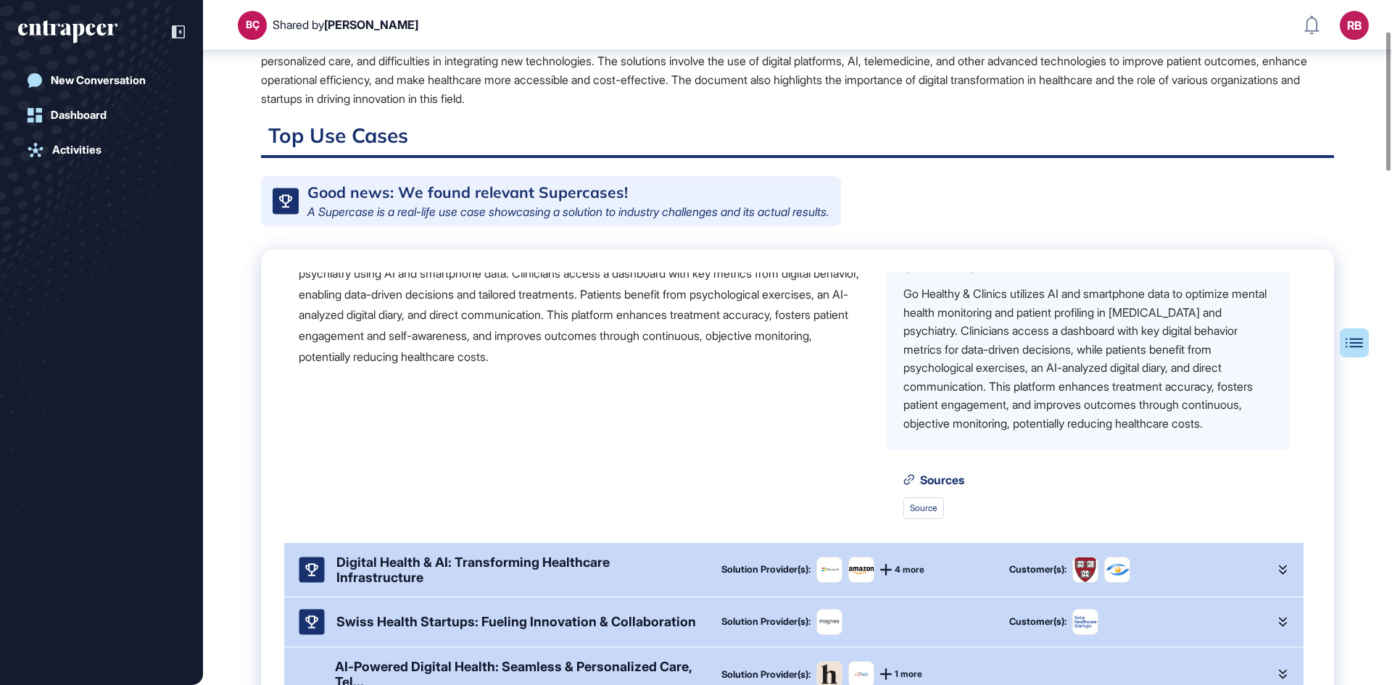
click at [1357, 341] on button "Table of Contents" at bounding box center [1308, 342] width 122 height 29
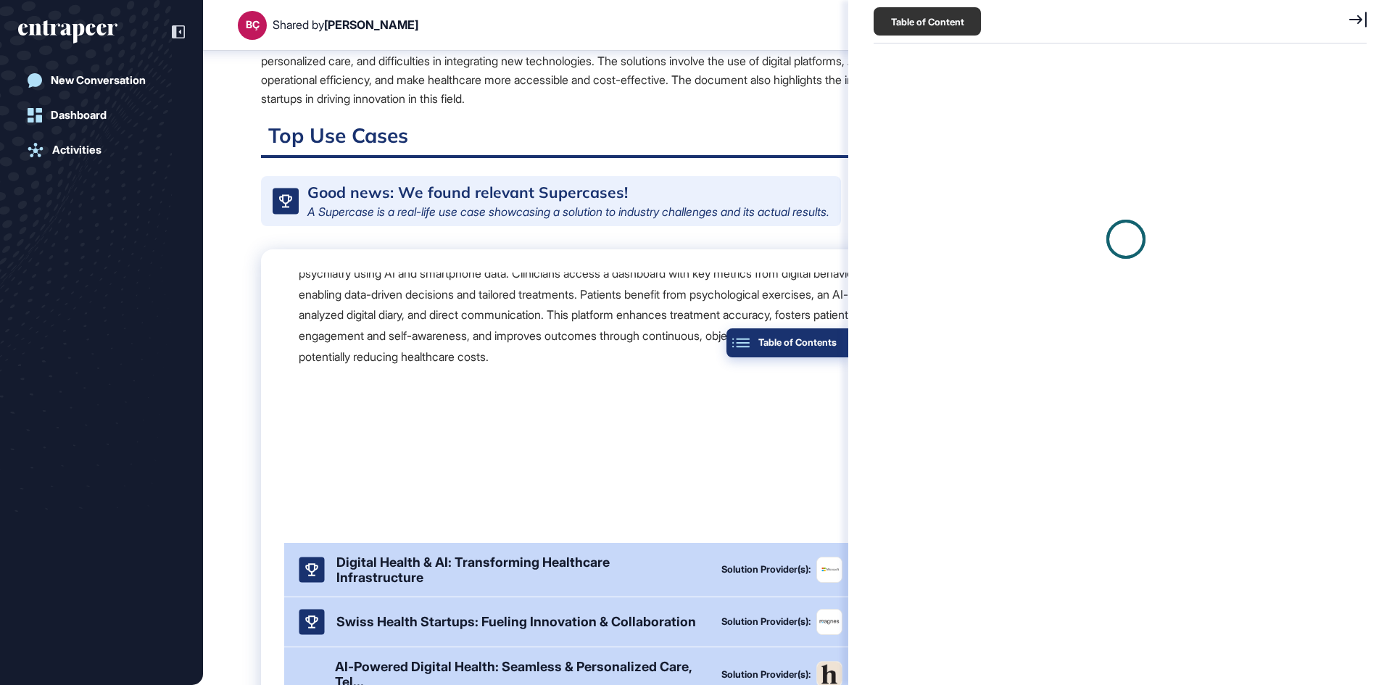
scroll to position [7, 1]
